Goal: Task Accomplishment & Management: Manage account settings

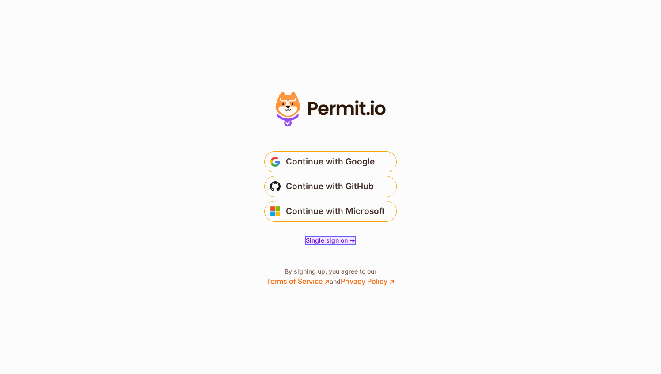
click at [329, 241] on span "Single sign on ->" at bounding box center [330, 240] width 49 height 8
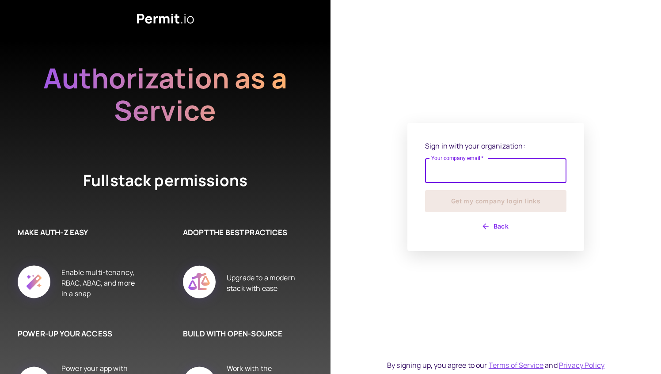
click at [517, 174] on input "Your company email   *" at bounding box center [495, 170] width 141 height 25
type input "**********"
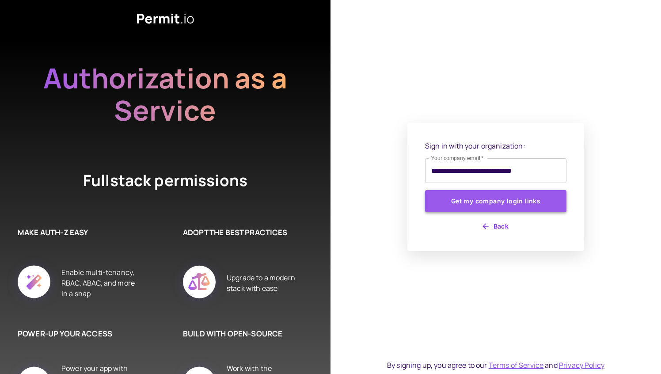
click at [513, 203] on button "Get my company login links" at bounding box center [495, 201] width 141 height 22
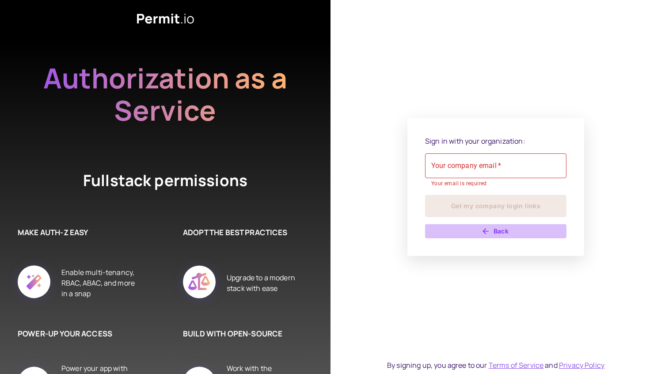
click at [489, 235] on icon "button" at bounding box center [485, 231] width 9 height 9
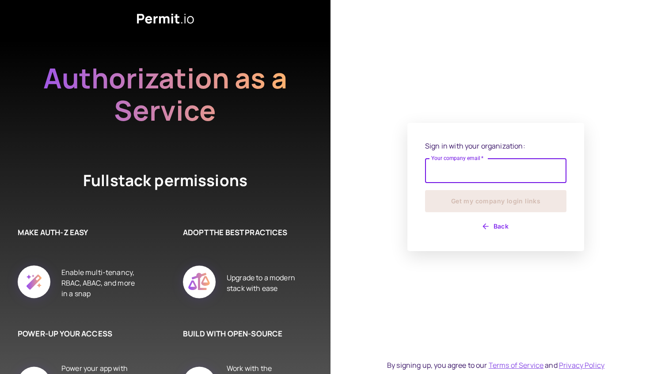
click at [472, 170] on input "Your company email   *" at bounding box center [495, 170] width 141 height 25
type input "**********"
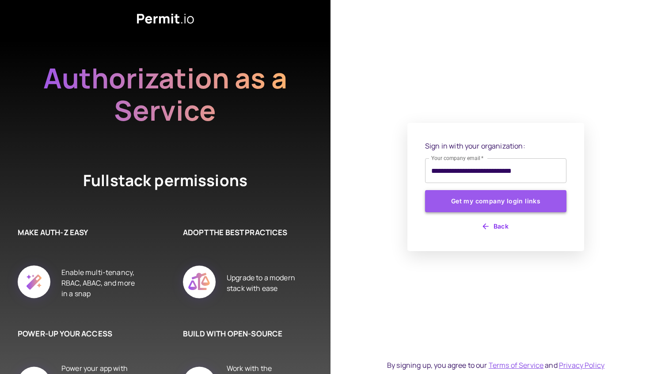
click at [493, 206] on button "Get my company login links" at bounding box center [495, 201] width 141 height 22
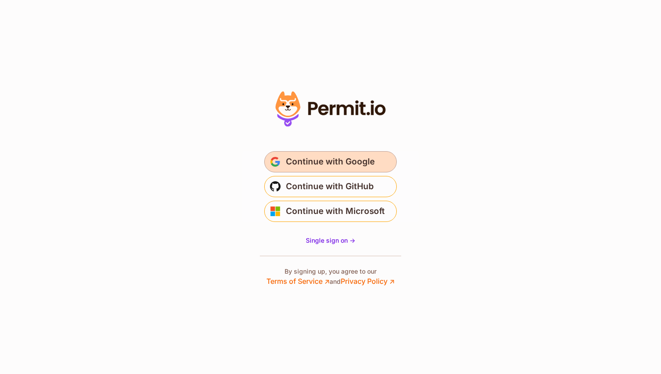
click at [314, 160] on span "Continue with Google" at bounding box center [330, 162] width 89 height 14
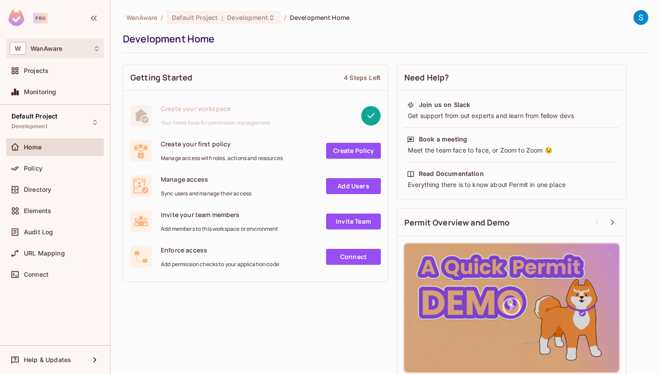
click at [42, 53] on div "W WanAware" at bounding box center [55, 48] width 91 height 13
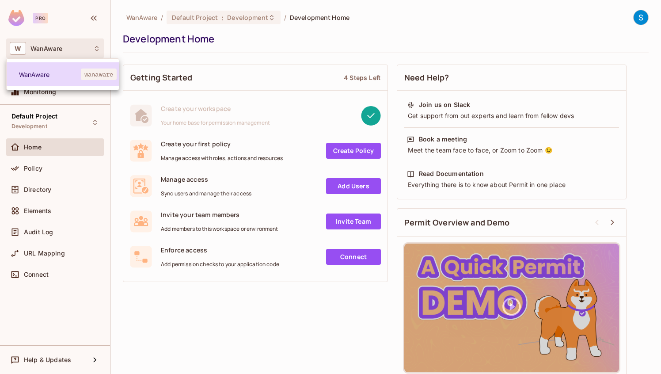
click at [39, 73] on span "WanAware" at bounding box center [50, 74] width 62 height 8
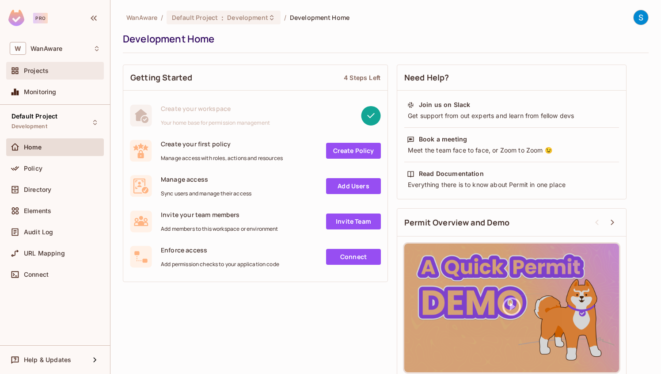
click at [41, 72] on span "Projects" at bounding box center [36, 70] width 25 height 7
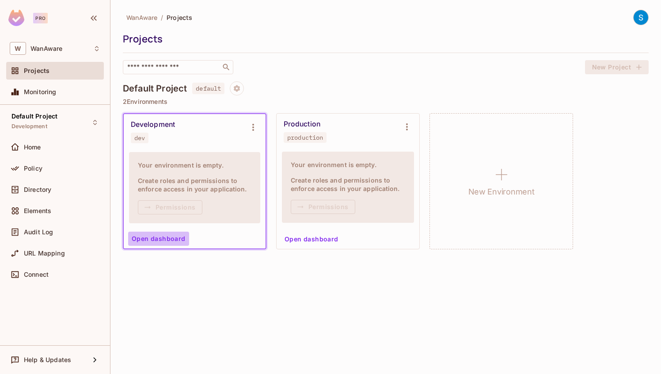
click at [171, 239] on button "Open dashboard" at bounding box center [158, 238] width 61 height 14
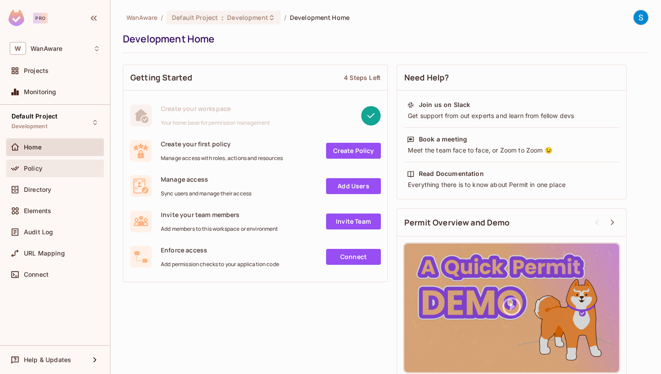
click at [35, 173] on div "Policy" at bounding box center [55, 168] width 91 height 11
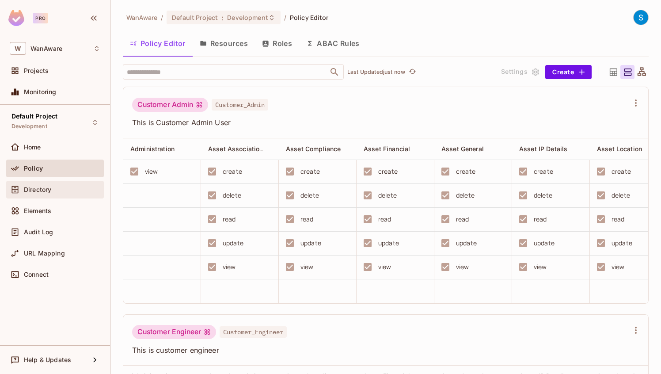
click at [35, 189] on span "Directory" at bounding box center [37, 189] width 27 height 7
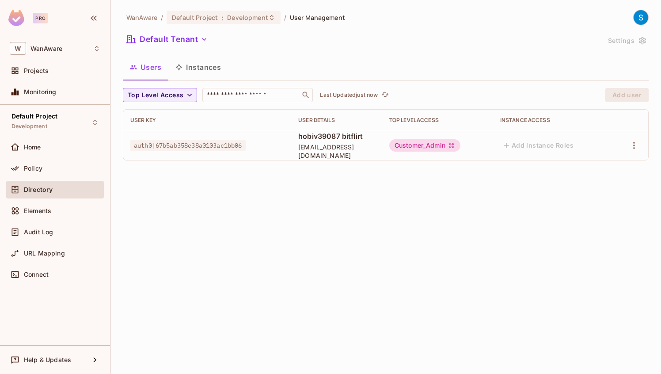
click at [229, 144] on span "auth0|67b5ab358e38a0103ac1bb06" at bounding box center [187, 145] width 115 height 11
click at [211, 70] on button "Instances" at bounding box center [198, 67] width 60 height 22
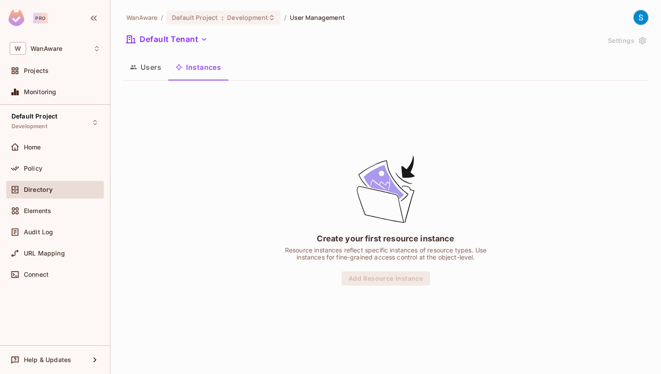
click at [148, 69] on button "Users" at bounding box center [145, 67] width 45 height 22
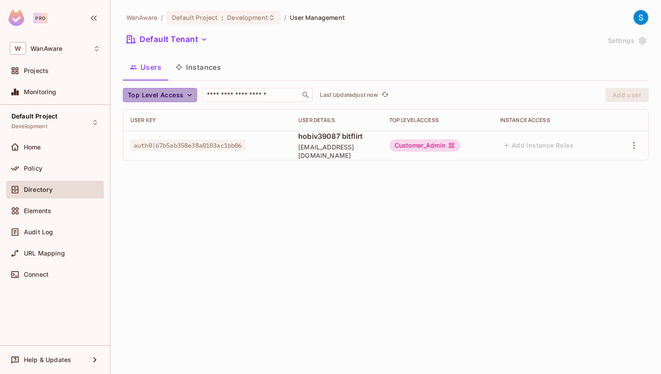
click at [162, 96] on span "Top Level Access" at bounding box center [156, 95] width 56 height 11
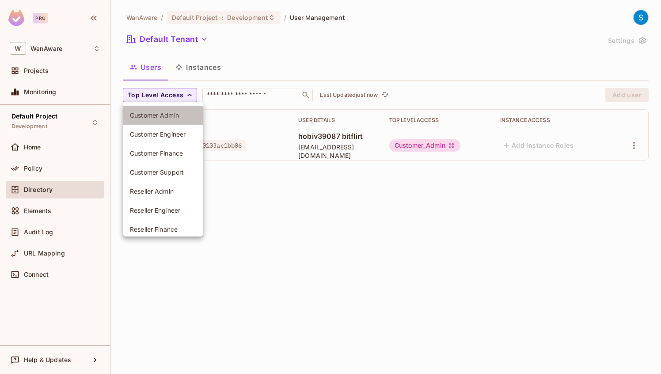
click at [160, 111] on span "Customer Admin" at bounding box center [163, 115] width 66 height 8
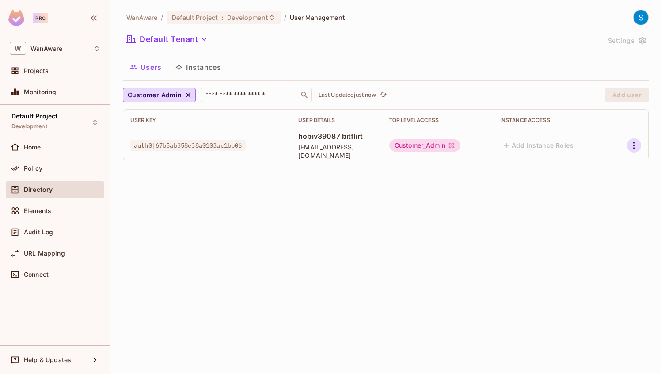
click at [635, 146] on icon "button" at bounding box center [633, 145] width 11 height 11
click at [343, 243] on div at bounding box center [330, 187] width 661 height 374
click at [57, 208] on div "Elements" at bounding box center [62, 210] width 76 height 7
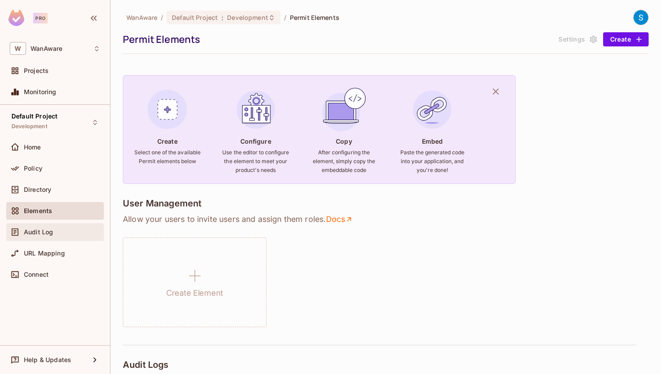
click at [42, 234] on span "Audit Log" at bounding box center [38, 231] width 29 height 7
